Goal: Find specific page/section: Locate a particular part of the current website

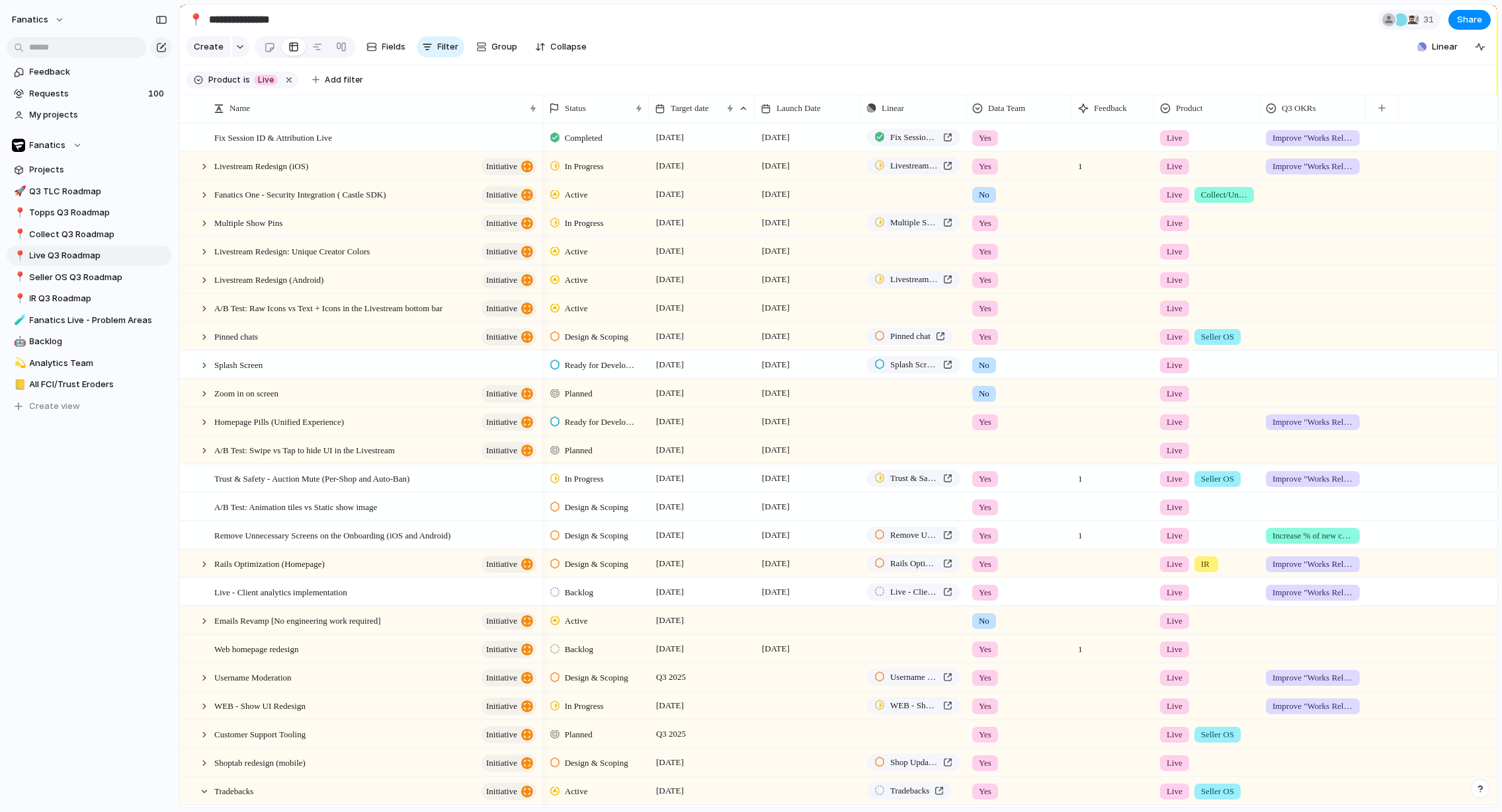
scroll to position [31, 0]
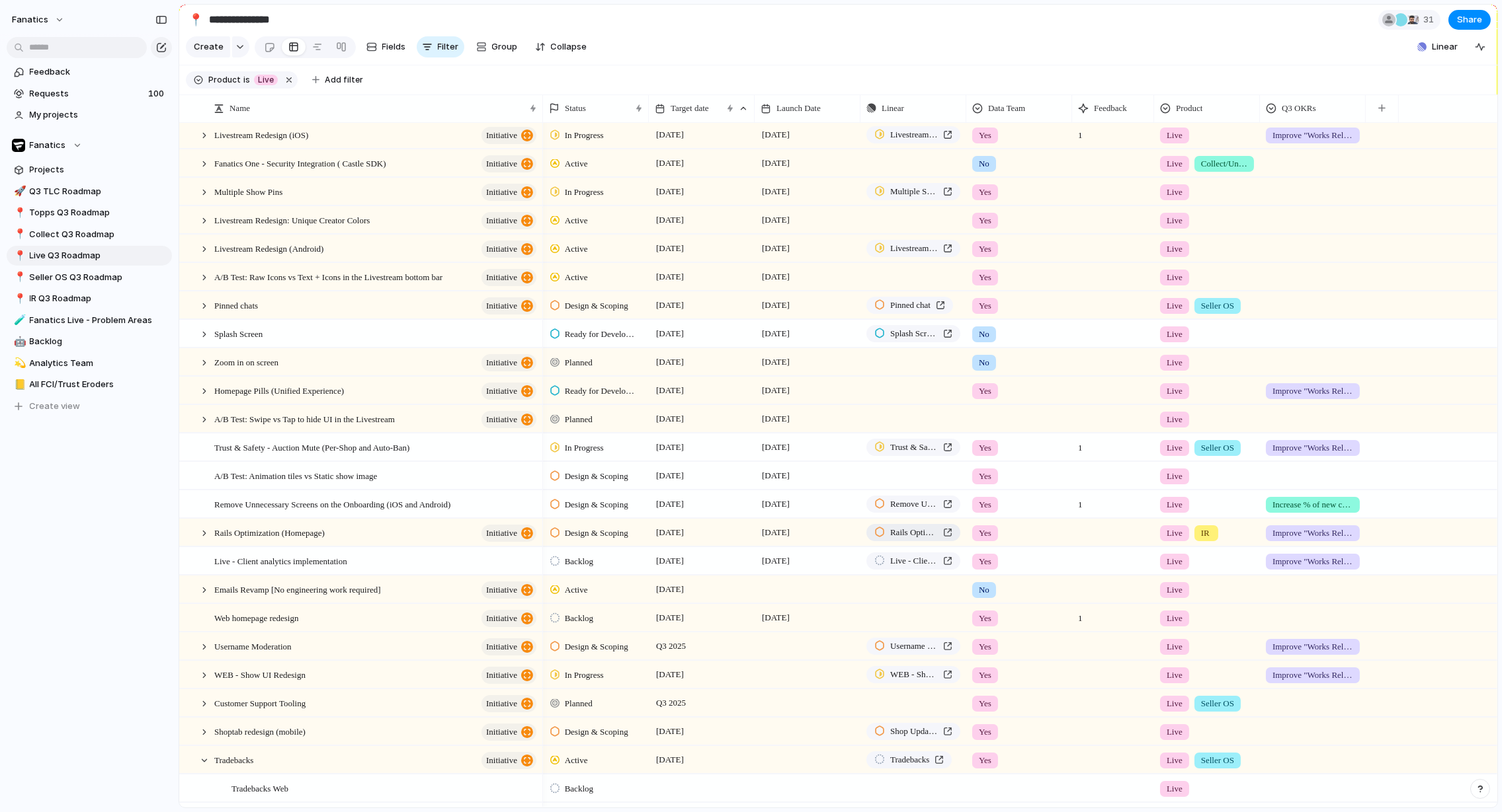
click at [954, 527] on link "Rails Optimization (Homepage)" at bounding box center [913, 533] width 94 height 17
click at [200, 754] on div at bounding box center [204, 760] width 12 height 12
click at [202, 387] on div at bounding box center [204, 391] width 12 height 12
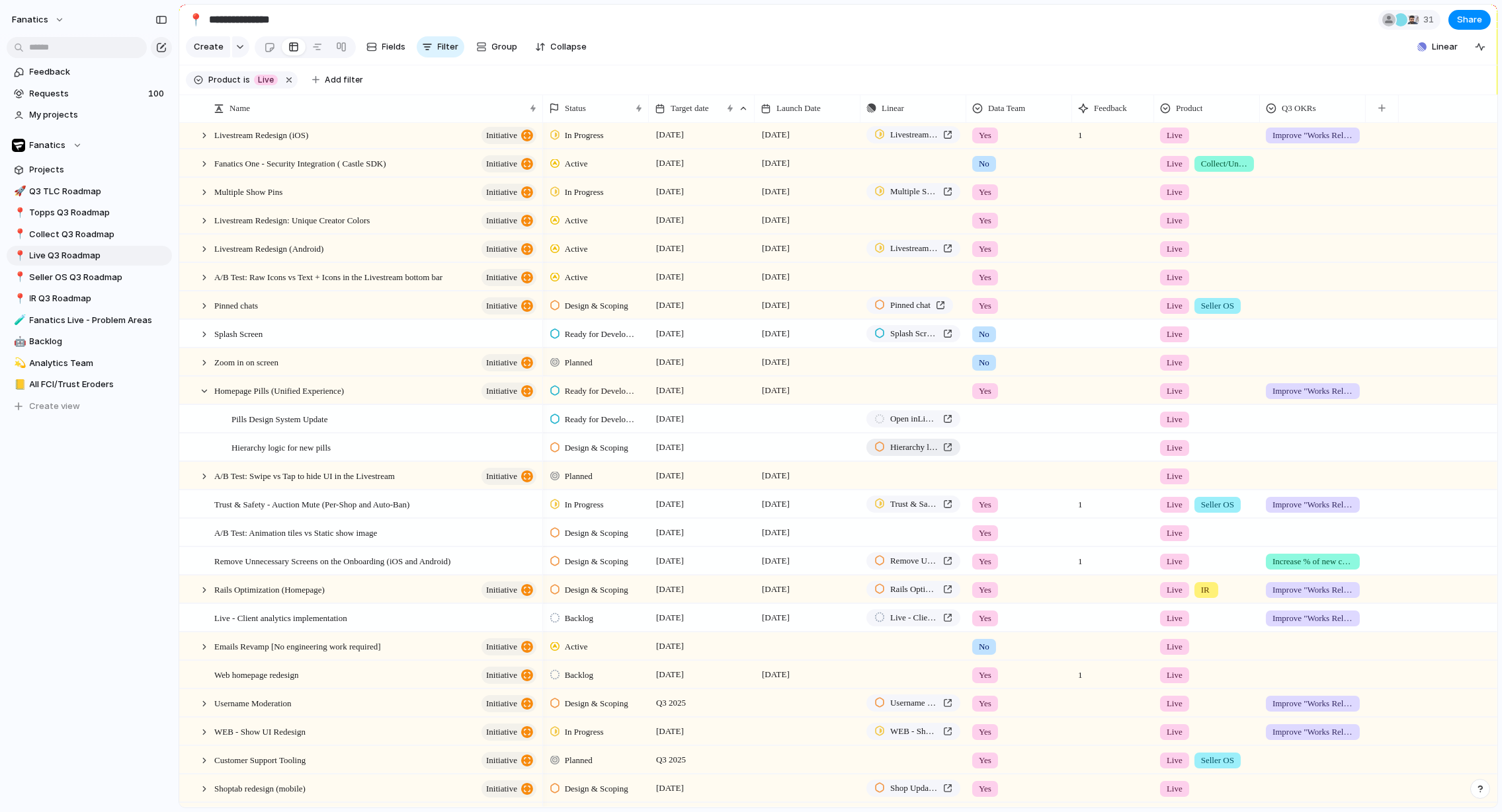
click at [945, 441] on div "Hierarchy logic for new pills" at bounding box center [913, 447] width 78 height 13
click at [62, 55] on input "text" at bounding box center [77, 47] width 140 height 21
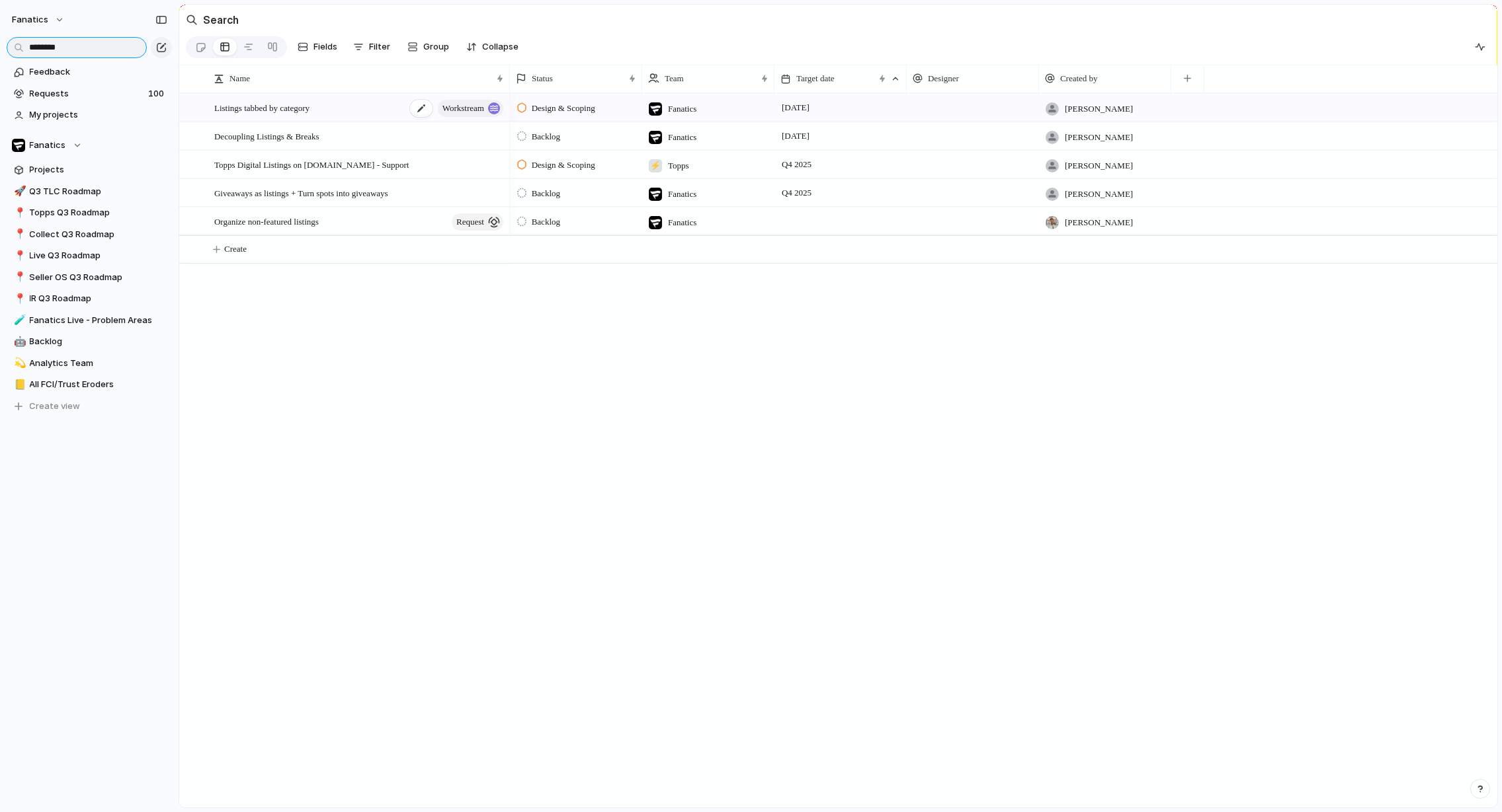
type input "********"
click at [365, 107] on div "Listings tabbed by category workstream" at bounding box center [360, 107] width 291 height 27
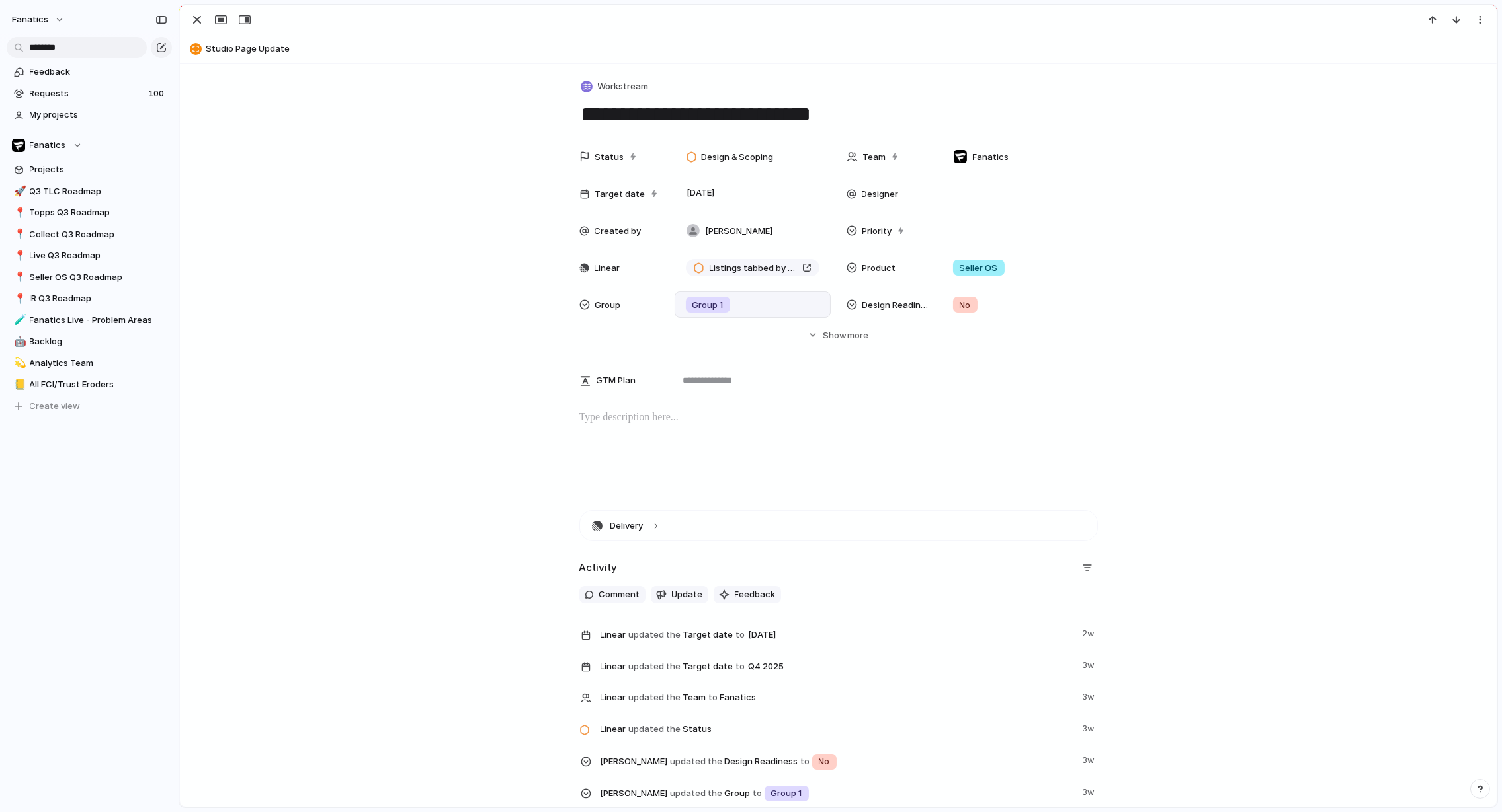
scroll to position [28, 0]
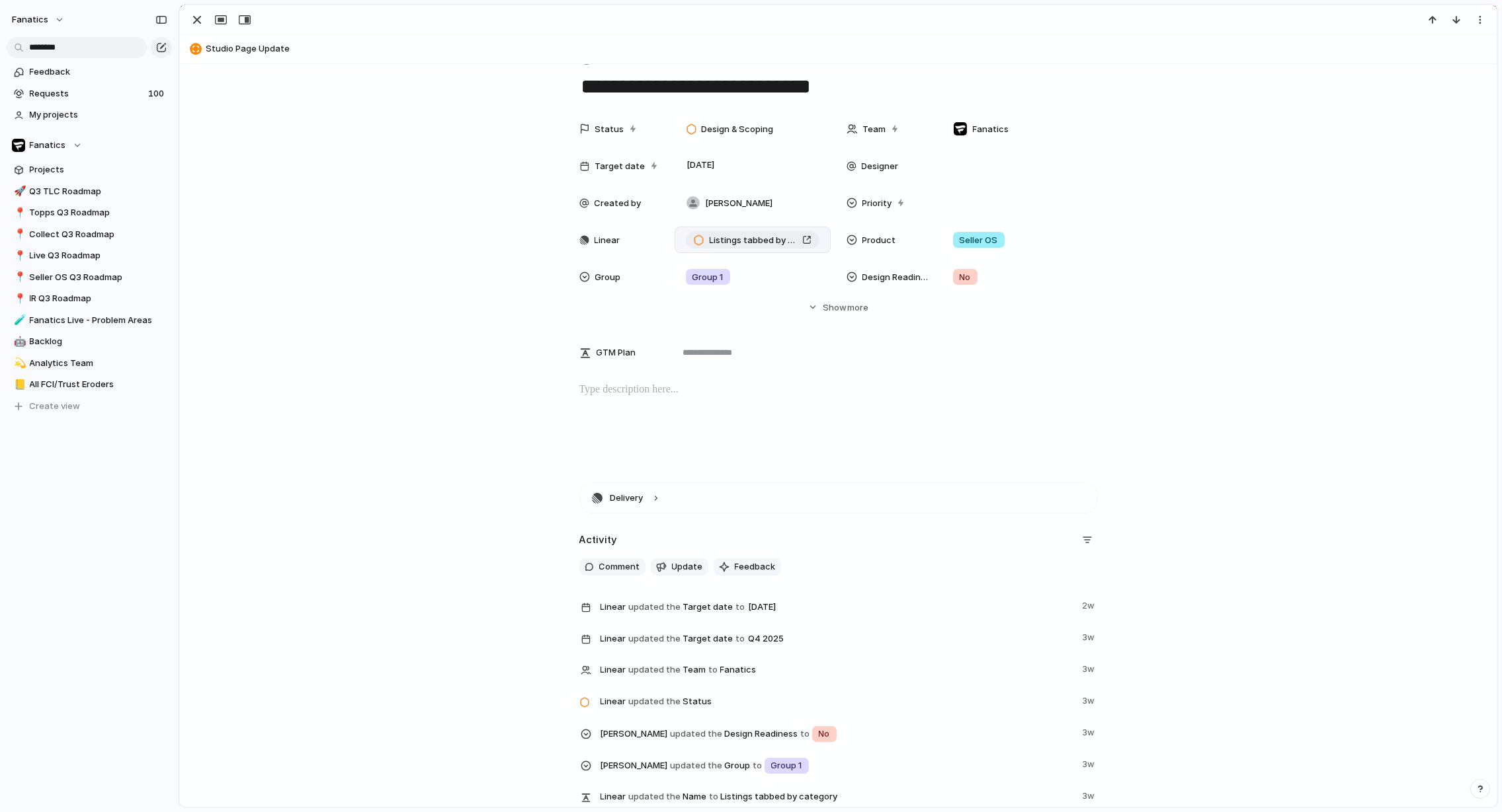
click at [806, 239] on div "Listings tabbed by category" at bounding box center [753, 240] width 118 height 13
click at [196, 15] on div "button" at bounding box center [197, 19] width 16 height 16
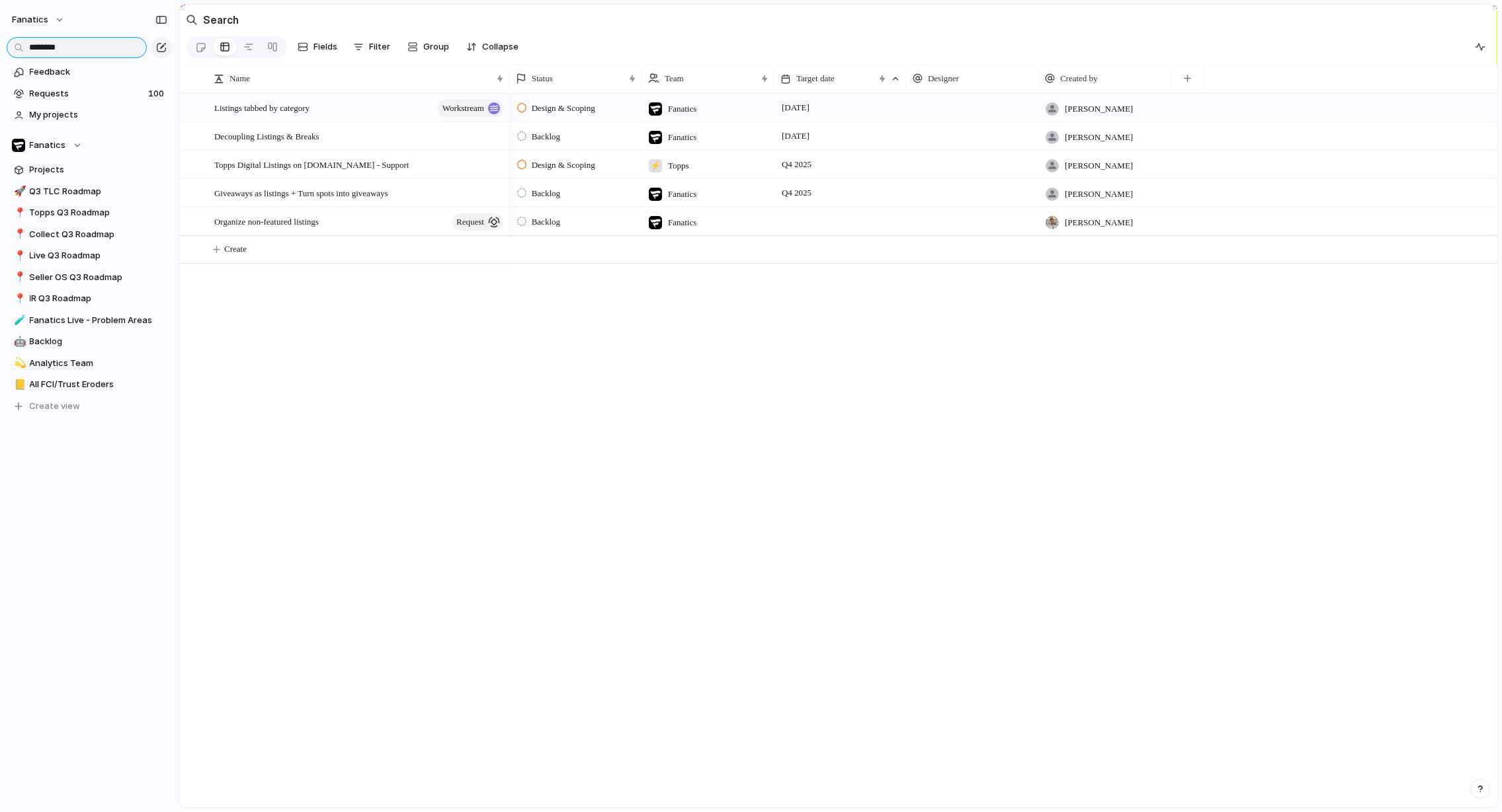
click at [111, 46] on input "********" at bounding box center [77, 47] width 140 height 21
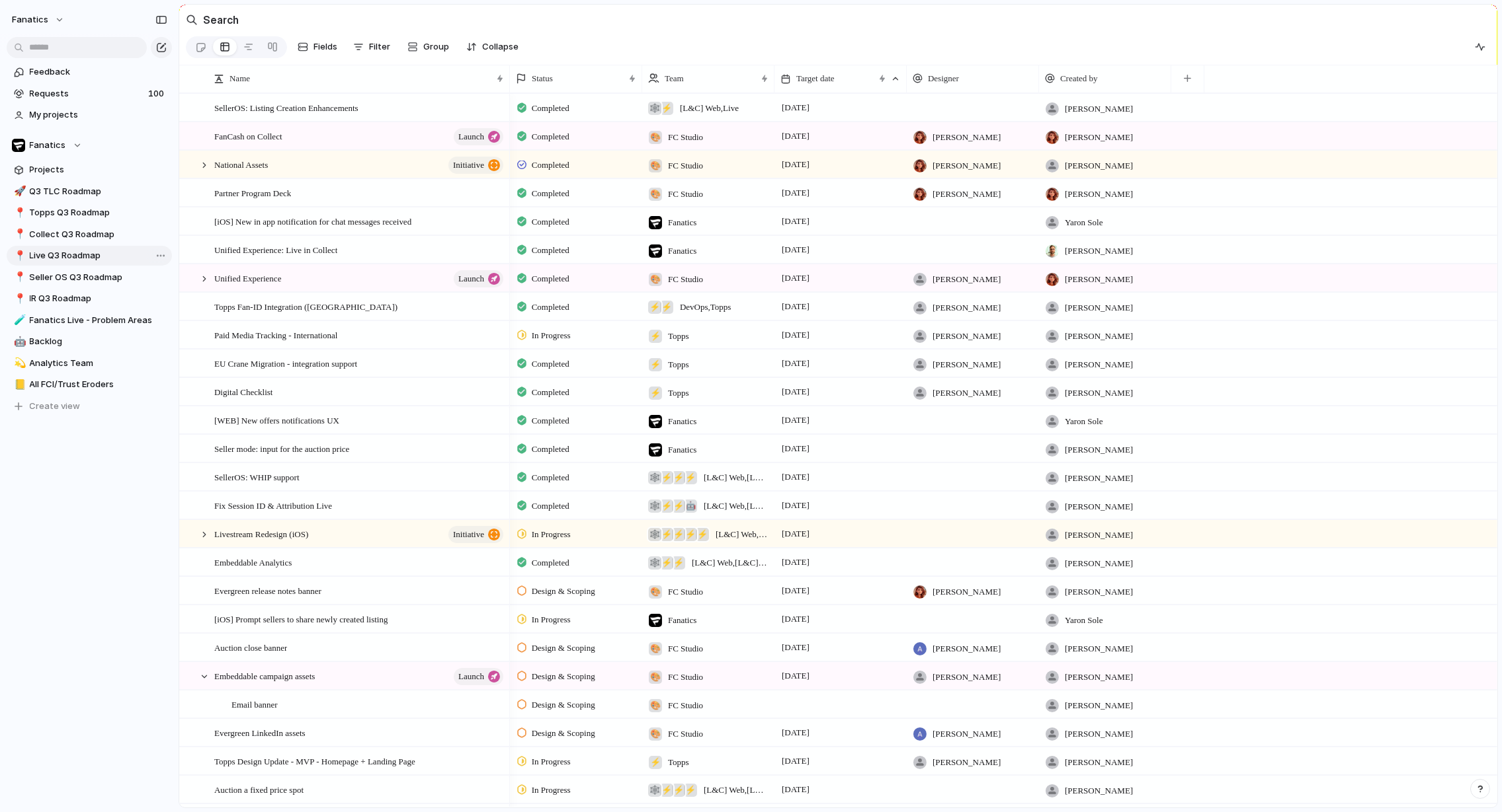
click at [68, 251] on span "Live Q3 Roadmap" at bounding box center [98, 256] width 137 height 13
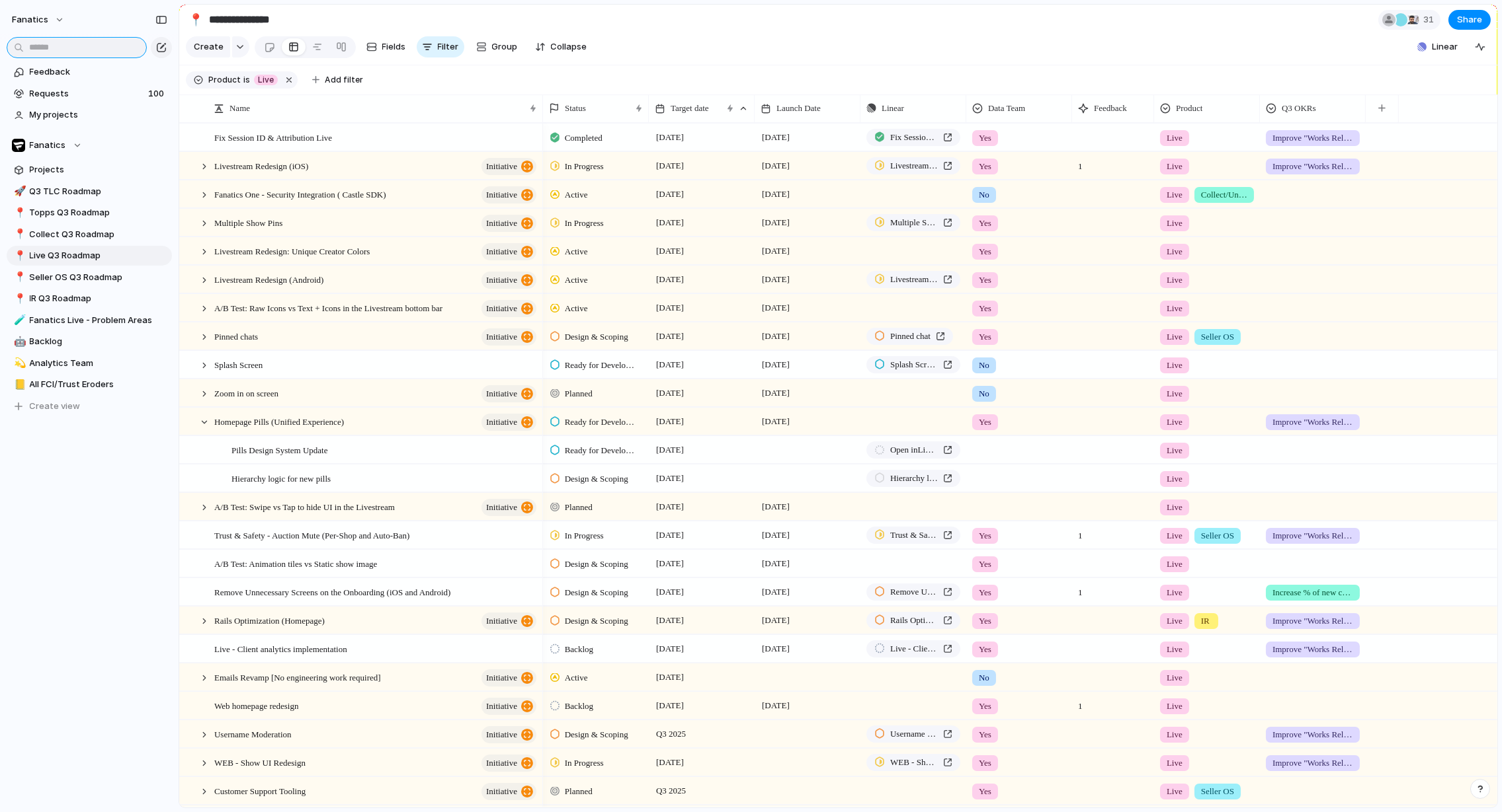
click at [85, 53] on input "text" at bounding box center [77, 47] width 140 height 21
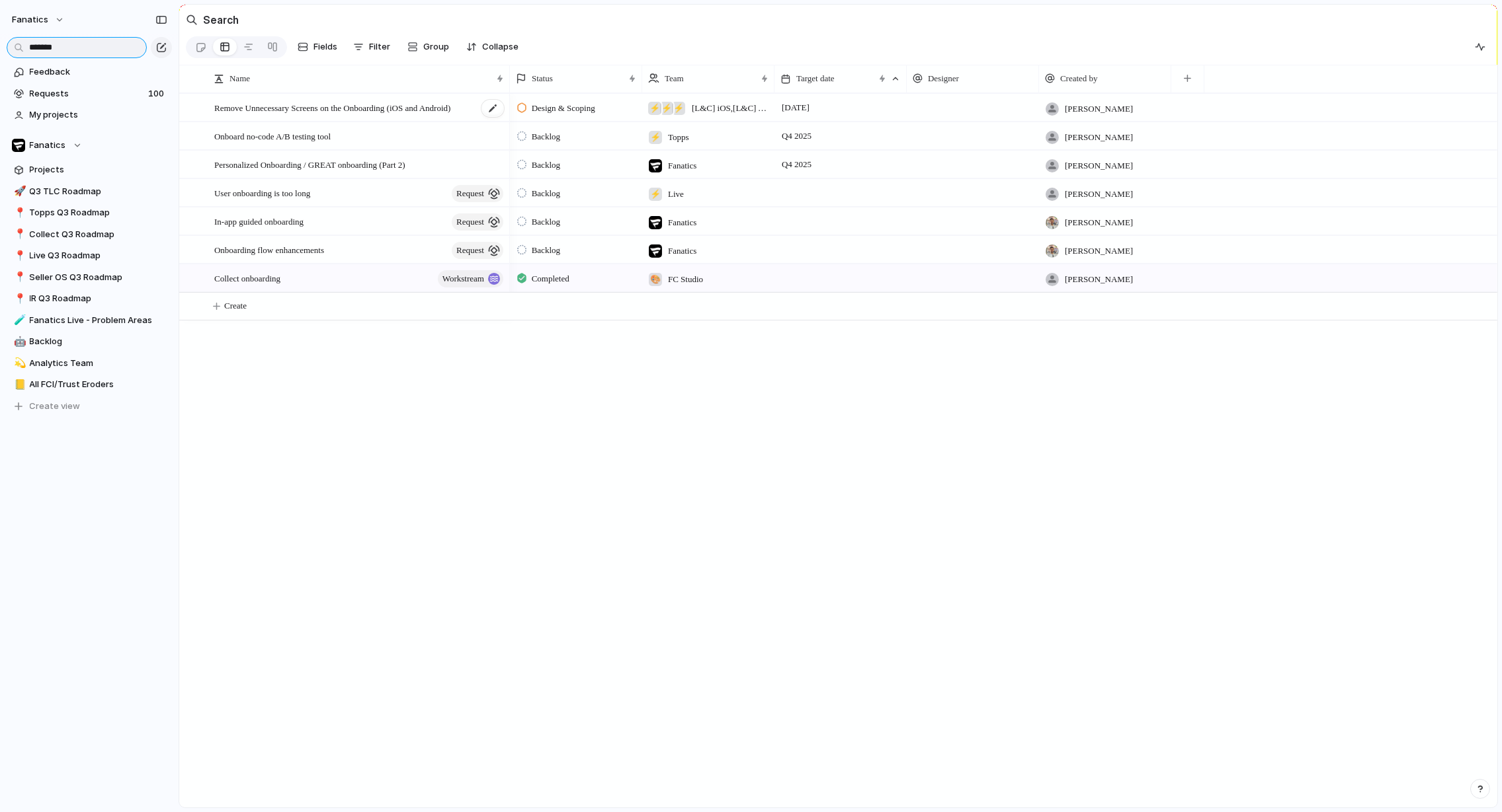
type input "*******"
click at [351, 107] on span "Remove Unnecessary Screens on the Onboarding (iOS and Android)" at bounding box center [332, 107] width 236 height 15
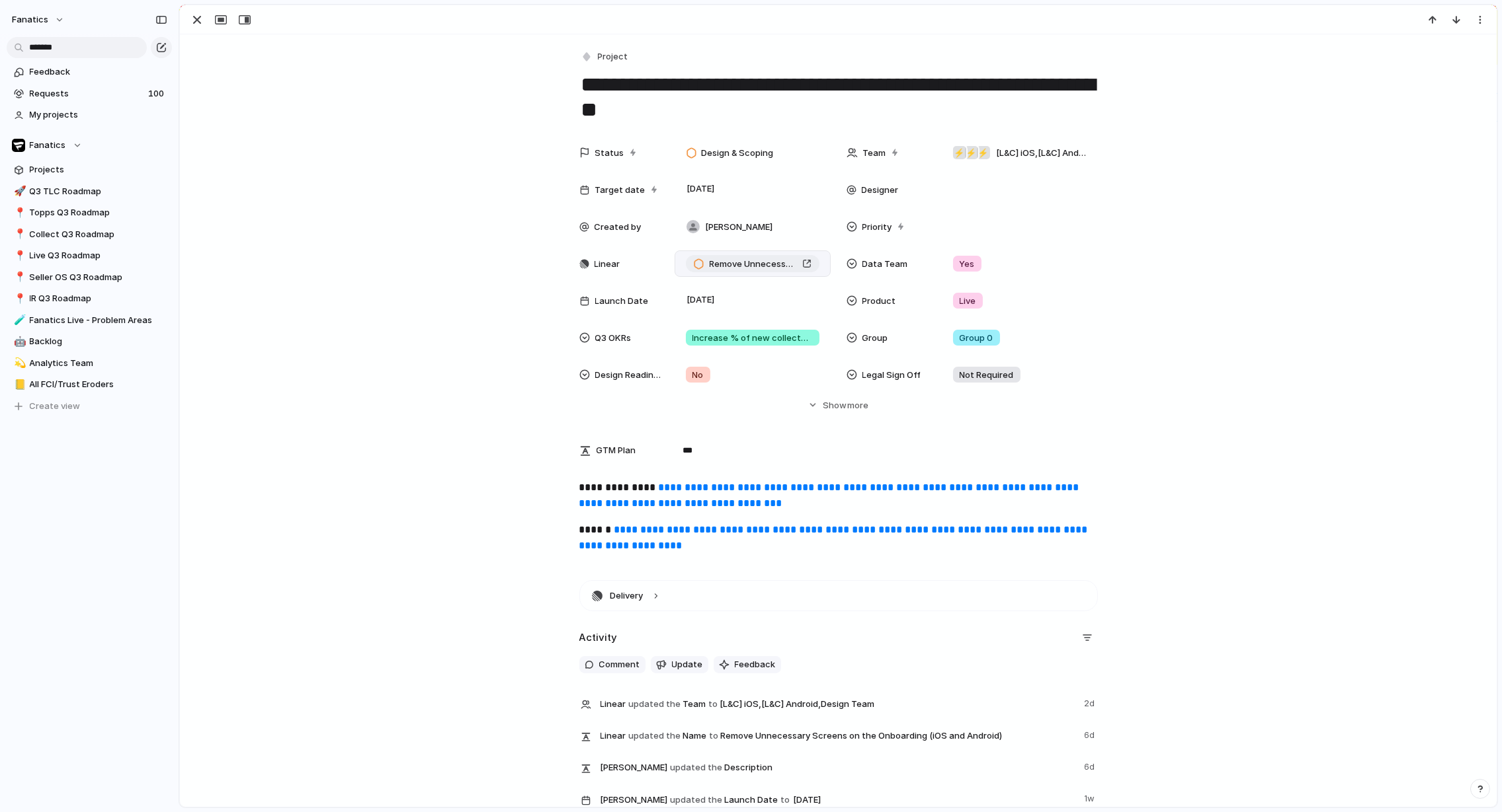
click at [807, 265] on div "Remove Unnecessary Screens on the Onboarding (iOS and Android)" at bounding box center [753, 264] width 118 height 13
